Goal: Information Seeking & Learning: Learn about a topic

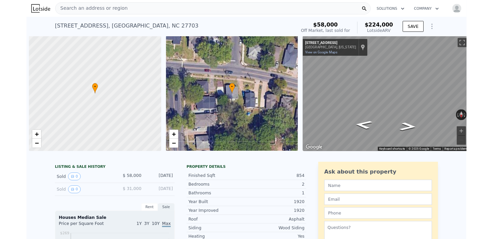
scroll to position [0, 3]
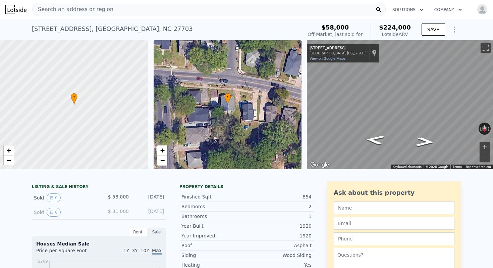
type input "2"
type input "1"
type input "3484.8"
type input "7405.2"
checkbox input "true"
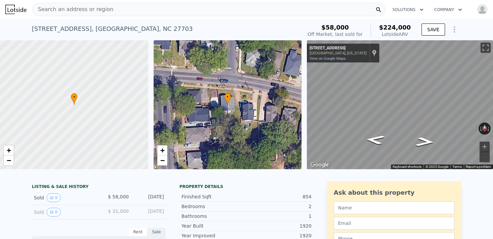
click at [79, 7] on span "Search an address or region" at bounding box center [73, 9] width 81 height 8
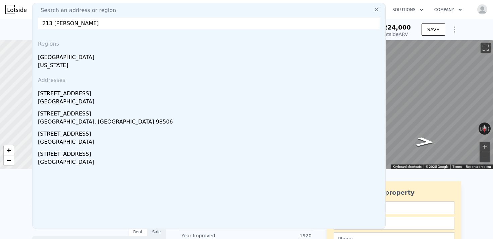
type input "213 [PERSON_NAME]"
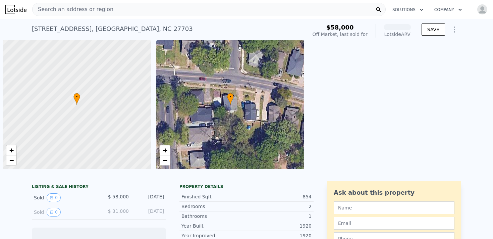
click at [70, 8] on span "Search an address or region" at bounding box center [73, 9] width 81 height 8
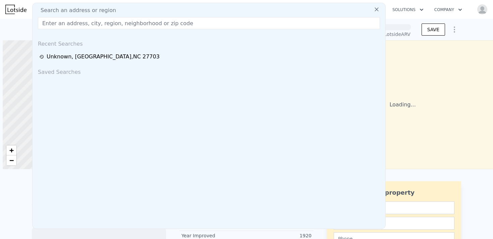
scroll to position [0, 3]
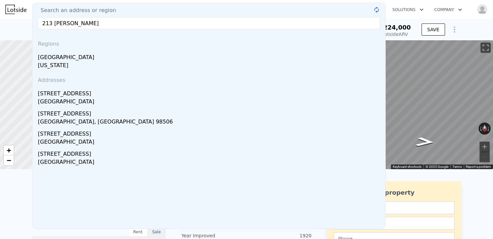
type input "213 Lanier"
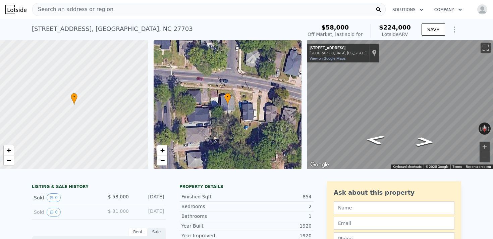
click at [17, 21] on div "1218 Liberty St , Durham County , NC 27703 Sold Feb 2001 for $58k (~ARV $224k )…" at bounding box center [246, 29] width 493 height 21
click at [17, 6] on img at bounding box center [15, 9] width 21 height 9
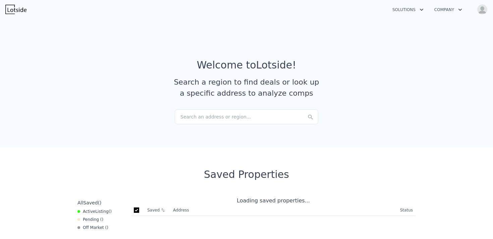
checkbox input "true"
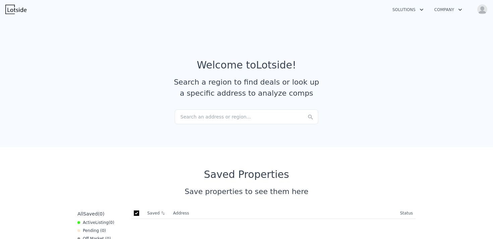
click at [192, 117] on div "Search an address or region..." at bounding box center [247, 116] width 144 height 15
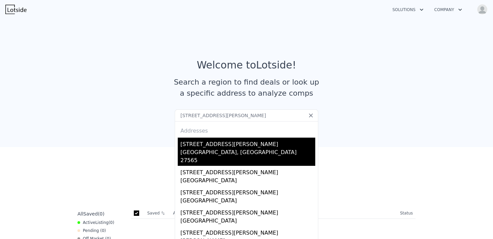
type input "213 Lanier st"
click at [194, 155] on div "Oxford, NC 27565" at bounding box center [247, 156] width 135 height 17
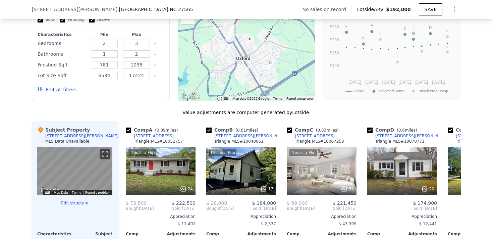
scroll to position [550, 0]
click at [455, 210] on icon at bounding box center [453, 207] width 13 height 13
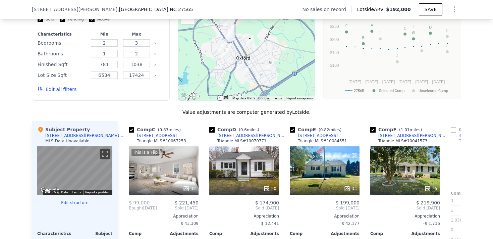
scroll to position [0, 161]
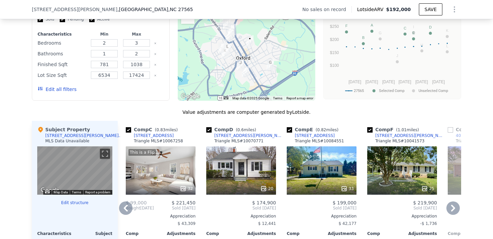
click at [455, 210] on icon at bounding box center [453, 207] width 13 height 13
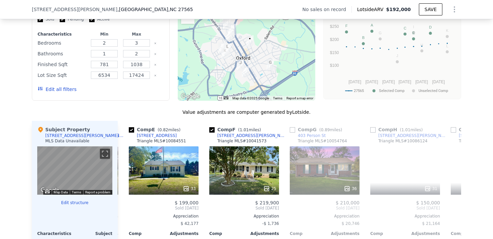
scroll to position [0, 322]
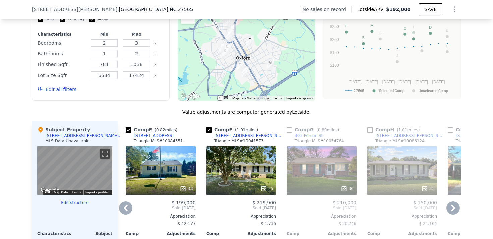
click at [455, 210] on icon at bounding box center [453, 207] width 13 height 13
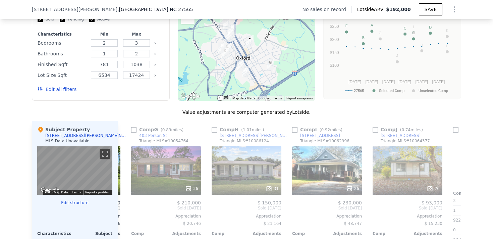
scroll to position [0, 483]
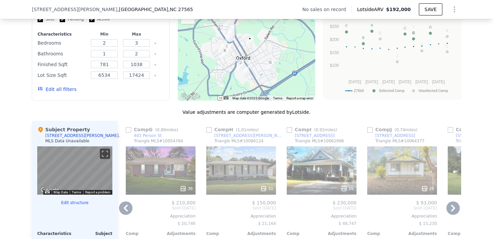
click at [455, 210] on icon at bounding box center [453, 207] width 13 height 13
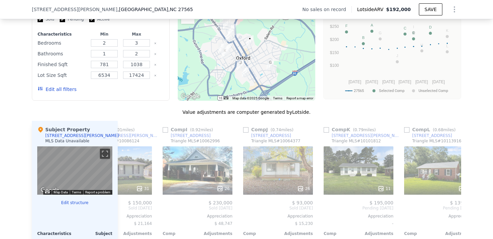
scroll to position [0, 639]
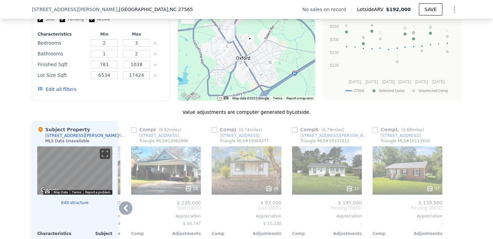
click at [127, 205] on icon at bounding box center [126, 208] width 4 height 7
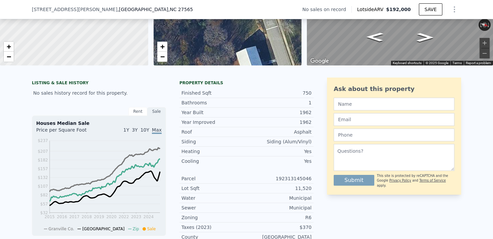
scroll to position [0, 0]
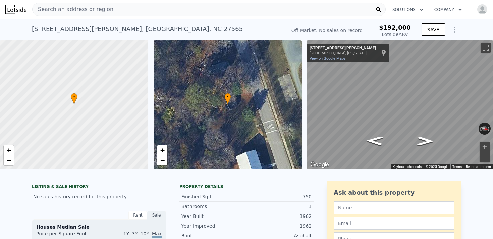
click at [145, 7] on div "Search an address or region" at bounding box center [209, 9] width 354 height 13
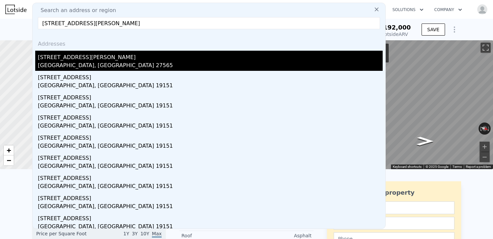
type input "602 henderson st oxf"
click at [48, 64] on div "Oxford, NC 27565" at bounding box center [210, 65] width 345 height 9
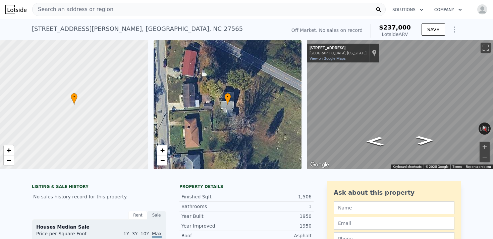
click at [100, 9] on span "Search an address or region" at bounding box center [73, 9] width 81 height 8
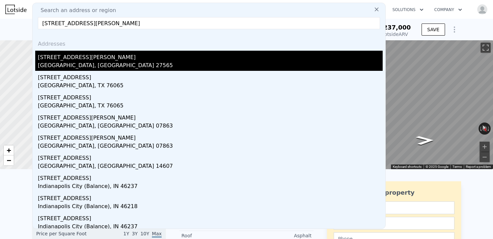
type input "340 henderson st ox"
click at [72, 59] on div "340 Henderson St" at bounding box center [210, 56] width 345 height 11
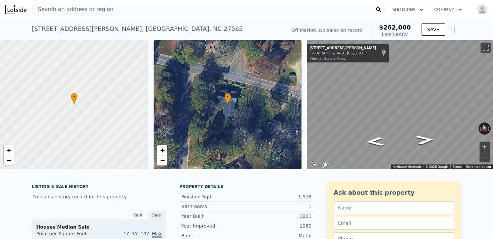
click at [113, 10] on div "Search an address or region" at bounding box center [209, 9] width 354 height 13
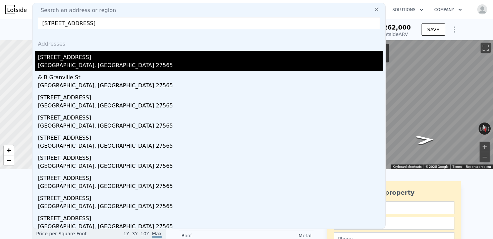
type input "224 granville st ox"
click at [70, 69] on div "Oxford, NC 27565" at bounding box center [210, 65] width 345 height 9
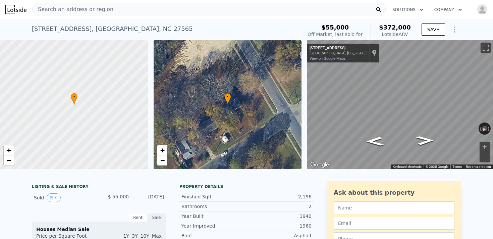
click at [155, 7] on div "Search an address or region" at bounding box center [209, 9] width 354 height 13
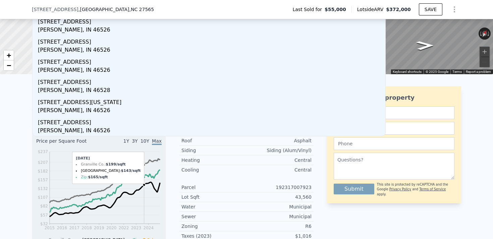
scroll to position [92, 0]
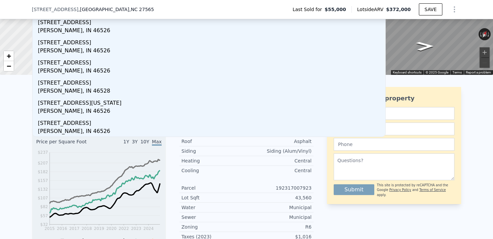
type input "1014 goshen st oxford"
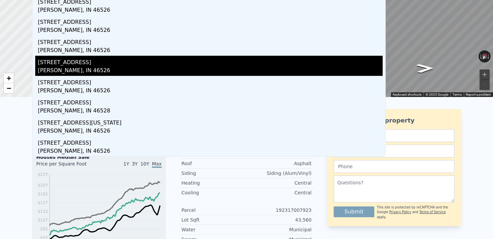
scroll to position [0, 0]
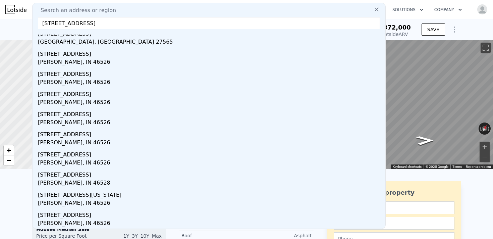
click at [12, 40] on div "224 Granville St , Oxford , NC 27565 Sold Sep 2003 for $55k (~ARV $372k ) $55,0…" at bounding box center [246, 29] width 493 height 21
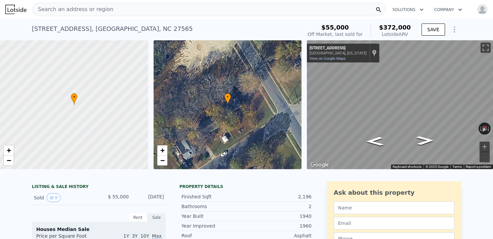
click at [20, 8] on img at bounding box center [15, 9] width 21 height 9
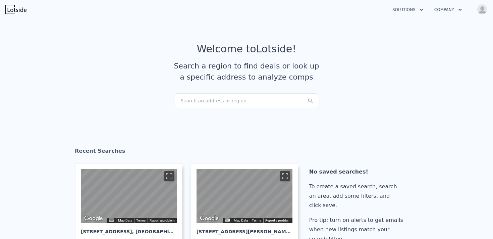
click at [199, 99] on div "Search an address or region..." at bounding box center [247, 100] width 144 height 15
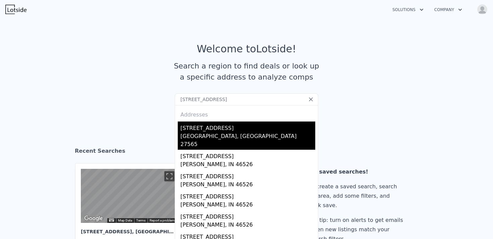
type input "1014 goshen st"
click at [196, 129] on div "1014 Goshen St" at bounding box center [247, 126] width 135 height 11
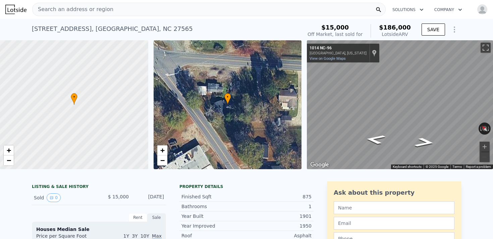
click at [64, 15] on div "Search an address or region" at bounding box center [73, 9] width 81 height 13
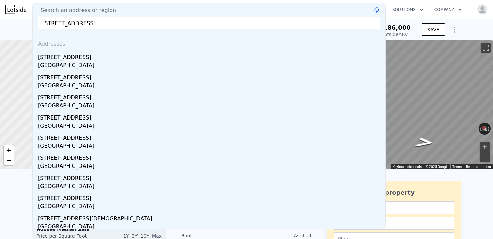
type input "2 church st oxford"
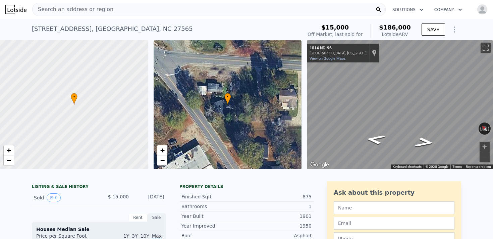
click at [16, 7] on img at bounding box center [15, 9] width 21 height 9
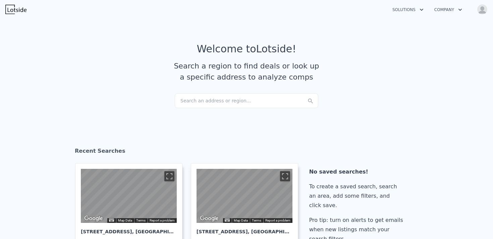
click at [211, 102] on div "Search an address or region..." at bounding box center [247, 100] width 144 height 15
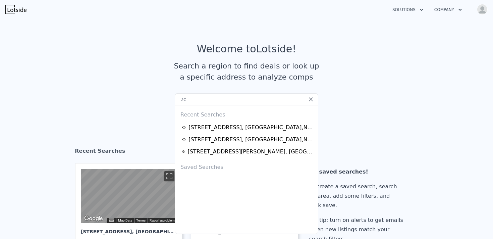
type input "2"
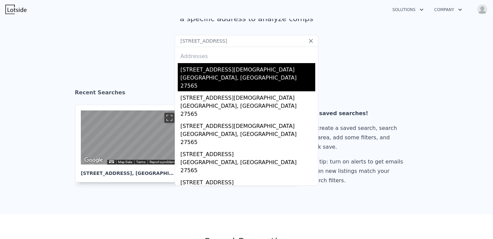
type input "2 church st oxford nc"
click at [205, 71] on div "2 Church St" at bounding box center [247, 68] width 135 height 11
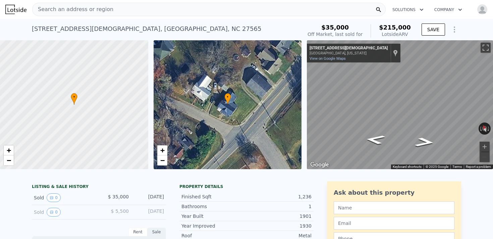
click at [64, 8] on span "Search an address or region" at bounding box center [73, 9] width 81 height 8
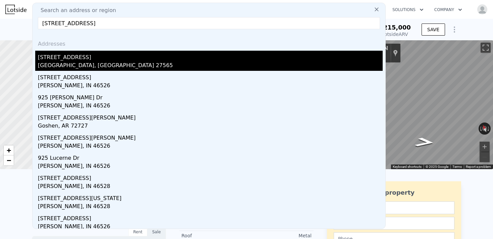
type input "925 goshen st"
click at [60, 65] on div "Oxford, NC 27565" at bounding box center [210, 65] width 345 height 9
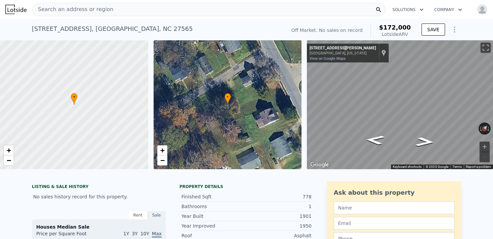
click at [159, 8] on div "Search an address or region" at bounding box center [209, 9] width 354 height 13
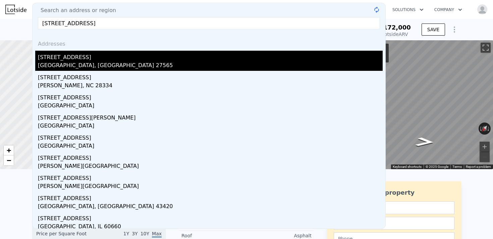
type input "513 granville st oxford"
click at [61, 63] on div "Oxford, NC 27565" at bounding box center [210, 65] width 345 height 9
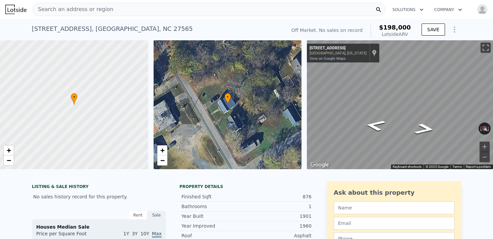
click at [117, 5] on div "Search an address or region" at bounding box center [209, 9] width 354 height 13
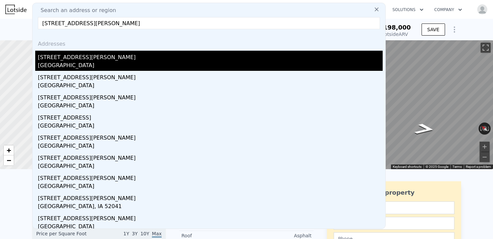
type input "404 e thomas st"
click at [91, 60] on div "404 E Thomas St" at bounding box center [210, 56] width 345 height 11
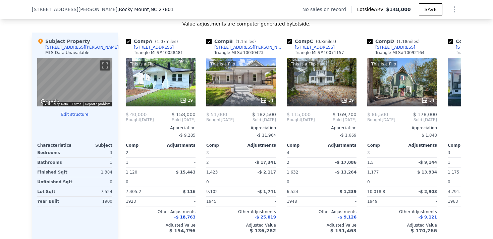
scroll to position [638, 0]
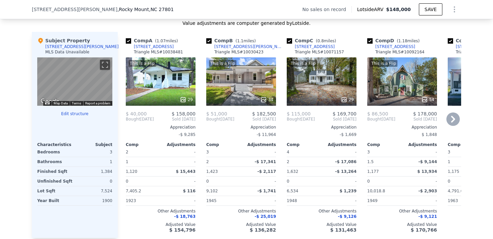
click at [448, 122] on icon at bounding box center [453, 118] width 13 height 13
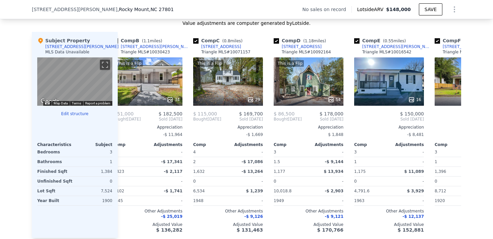
scroll to position [0, 161]
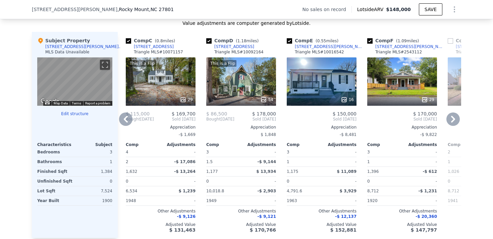
click at [448, 122] on icon at bounding box center [453, 118] width 13 height 13
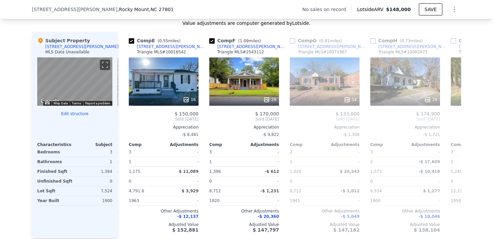
scroll to position [0, 322]
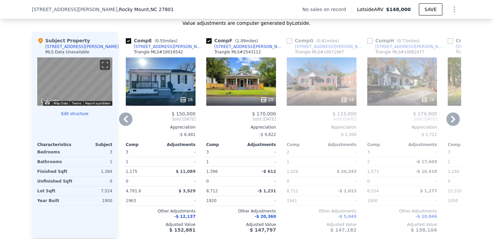
click at [126, 118] on icon at bounding box center [126, 119] width 4 height 7
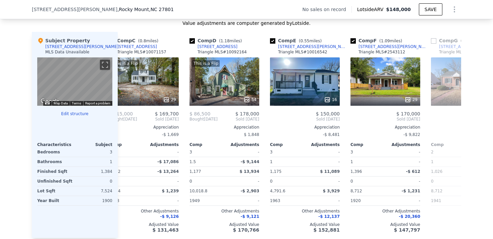
click at [126, 118] on div "Comp A ( 1.07 miles) 609 S Pine St Triangle MLS # 10038481 This is a Flip 29 $ …" at bounding box center [290, 135] width 344 height 206
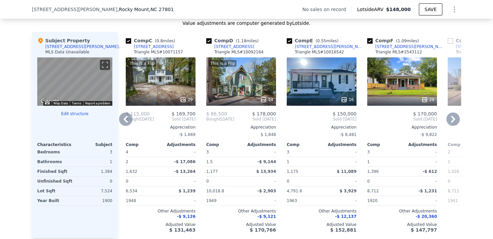
click at [126, 118] on icon at bounding box center [126, 119] width 4 height 7
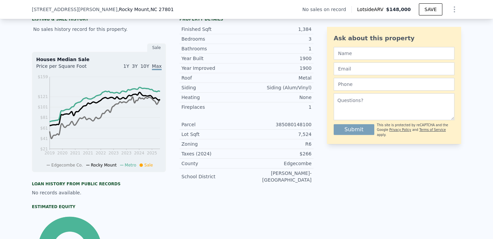
scroll to position [0, 0]
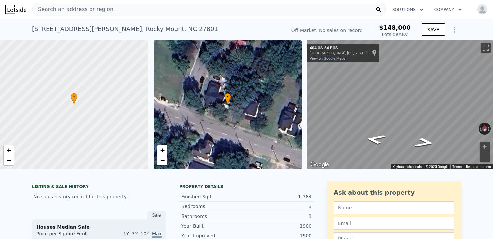
click at [416, 8] on button "Solutions" at bounding box center [408, 10] width 42 height 12
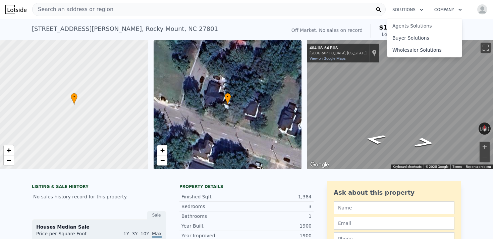
click at [240, 37] on div "404 E Thomas St , Rocky Mount , NC 27801 No sales on record (~ARV $148k )" at bounding box center [158, 30] width 252 height 19
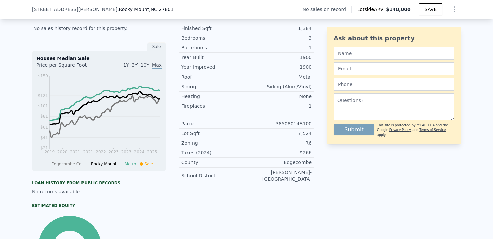
scroll to position [173, 0]
